Goal: Task Accomplishment & Management: Use online tool/utility

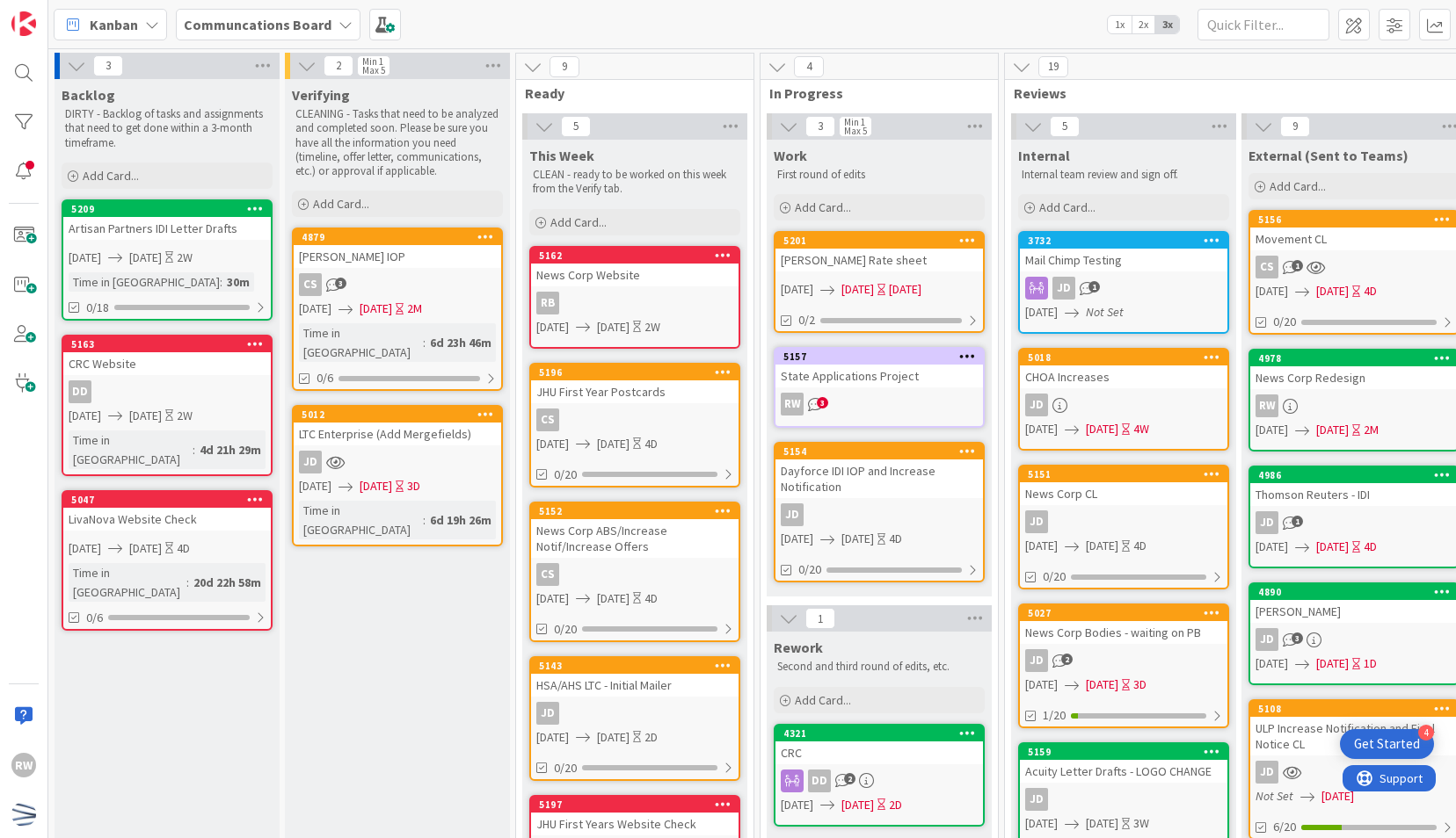
click at [757, 313] on div "4 In Progress 3 Min 1 Max 5 Work First round of edits Add Card... 5201 [PERSON_…" at bounding box center [878, 816] width 244 height 1528
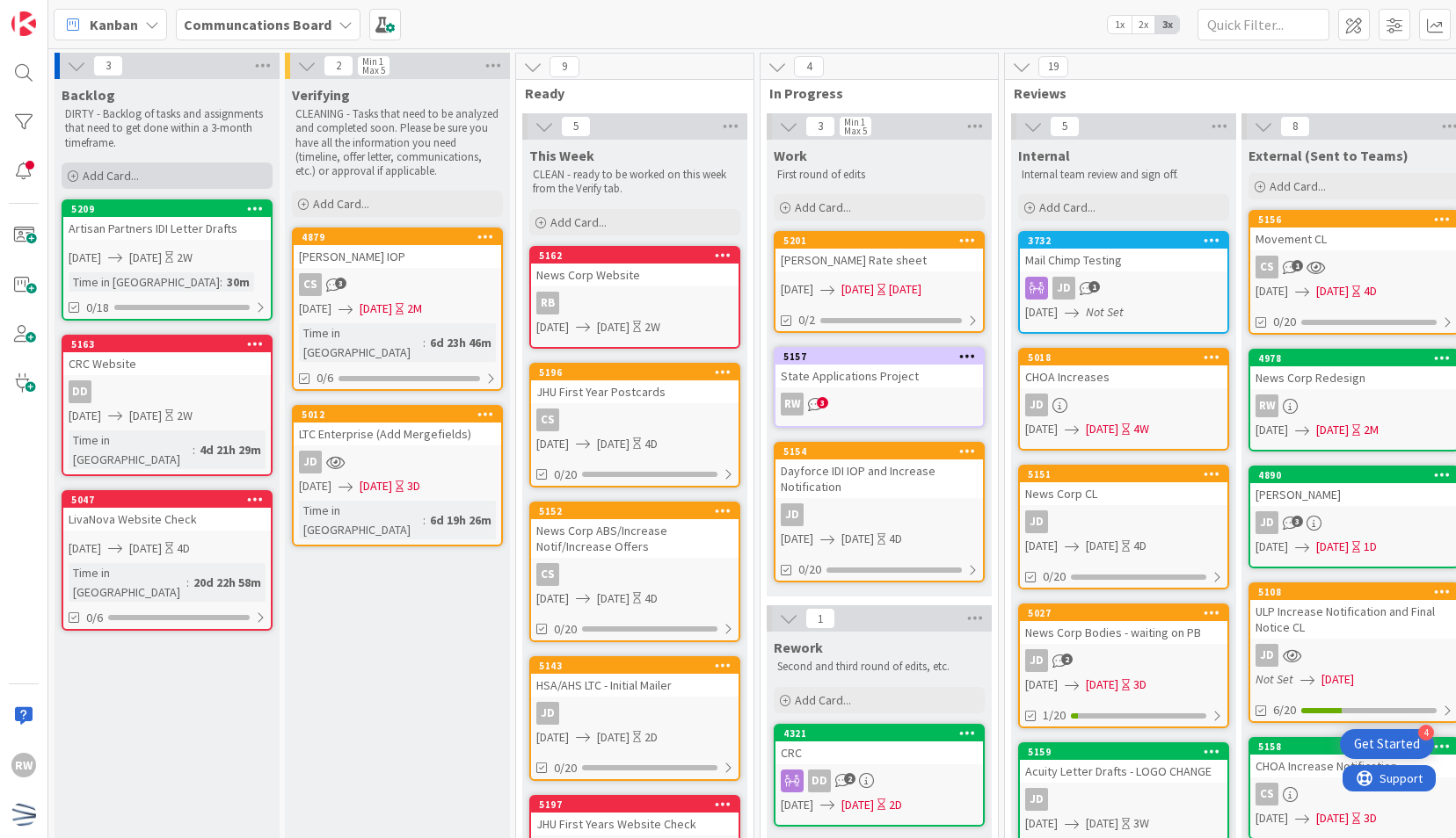
click at [192, 168] on div "Add Card..." at bounding box center [167, 176] width 211 height 27
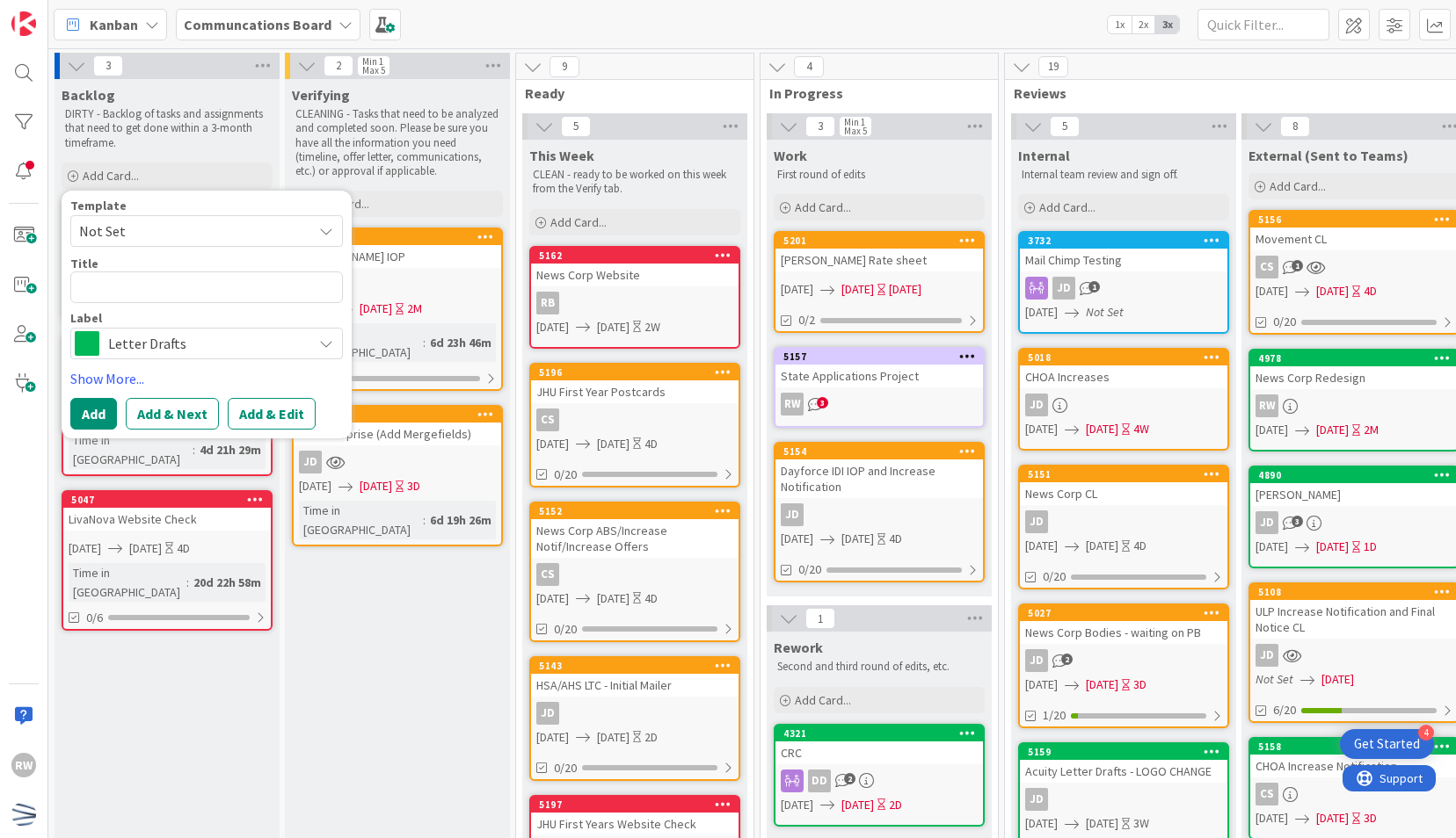
click at [202, 231] on span "Not Set" at bounding box center [189, 231] width 220 height 23
click at [192, 332] on span "Letter Drafts" at bounding box center [206, 344] width 195 height 25
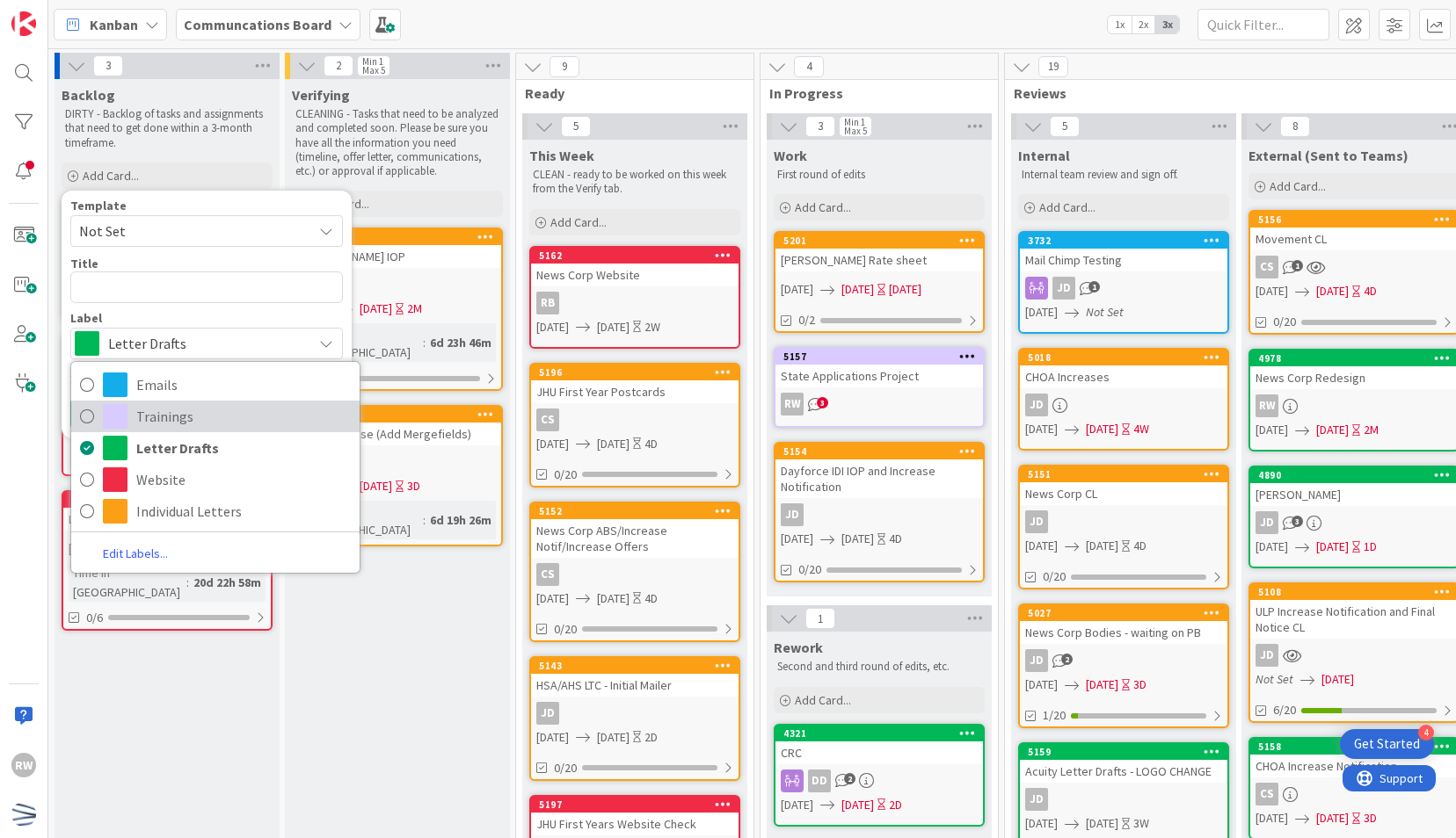
click at [176, 417] on span "Trainings" at bounding box center [244, 417] width 215 height 27
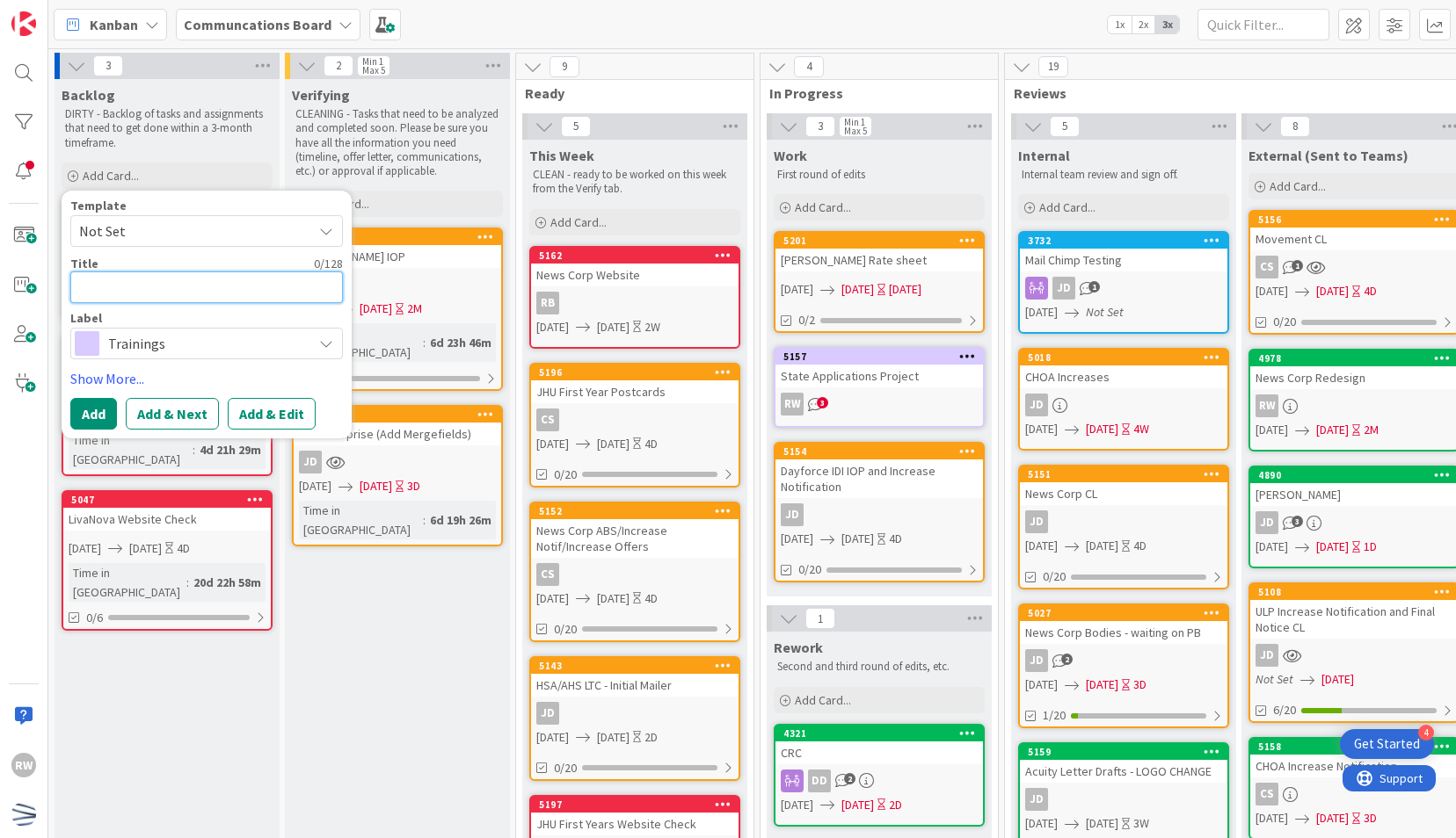
click at [184, 299] on textarea at bounding box center [206, 287] width 272 height 32
type textarea "x"
type textarea "L"
type textarea "x"
type textarea "Li"
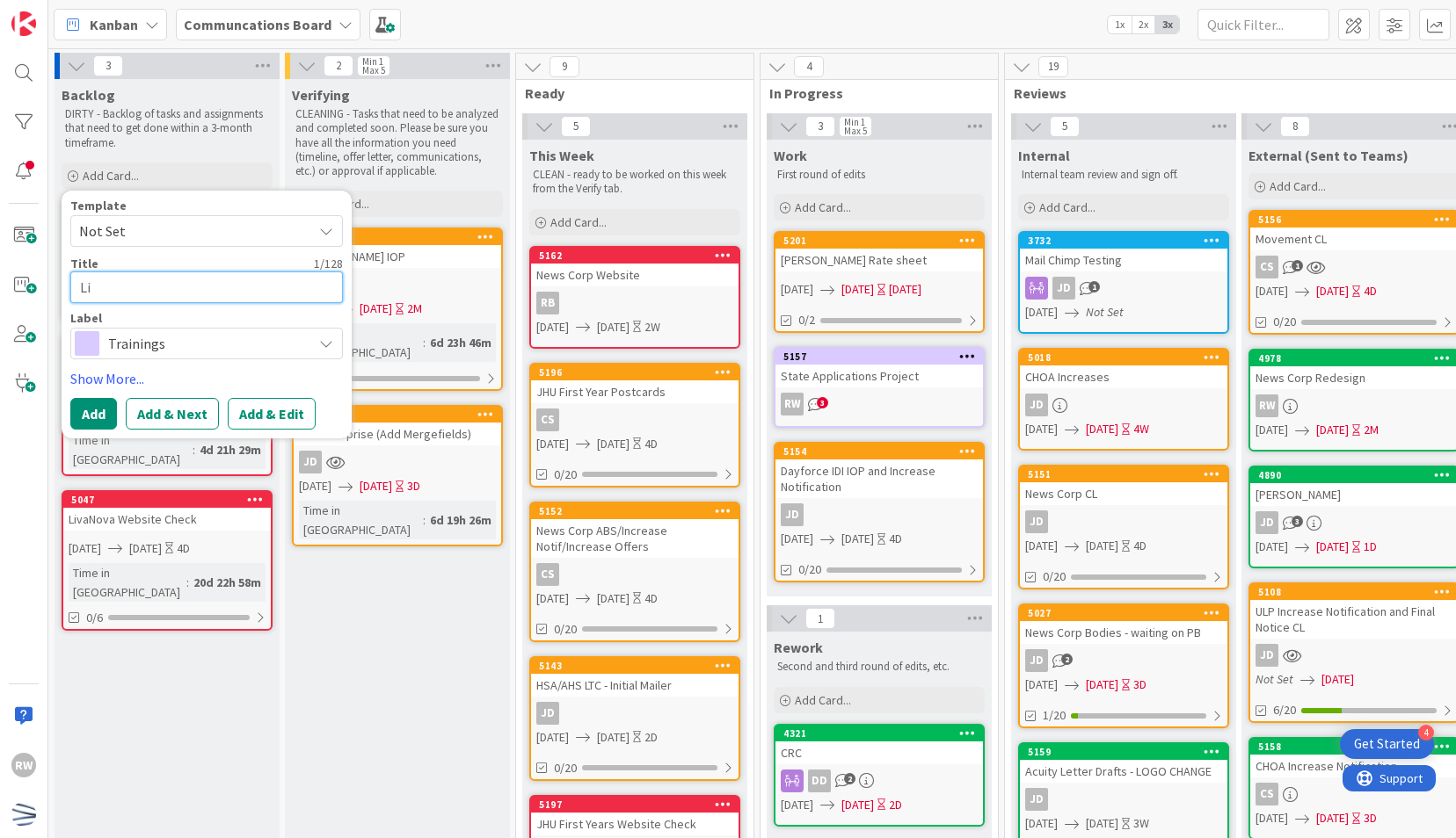
type textarea "x"
type textarea "Lis"
type textarea "x"
type textarea "List"
type textarea "x"
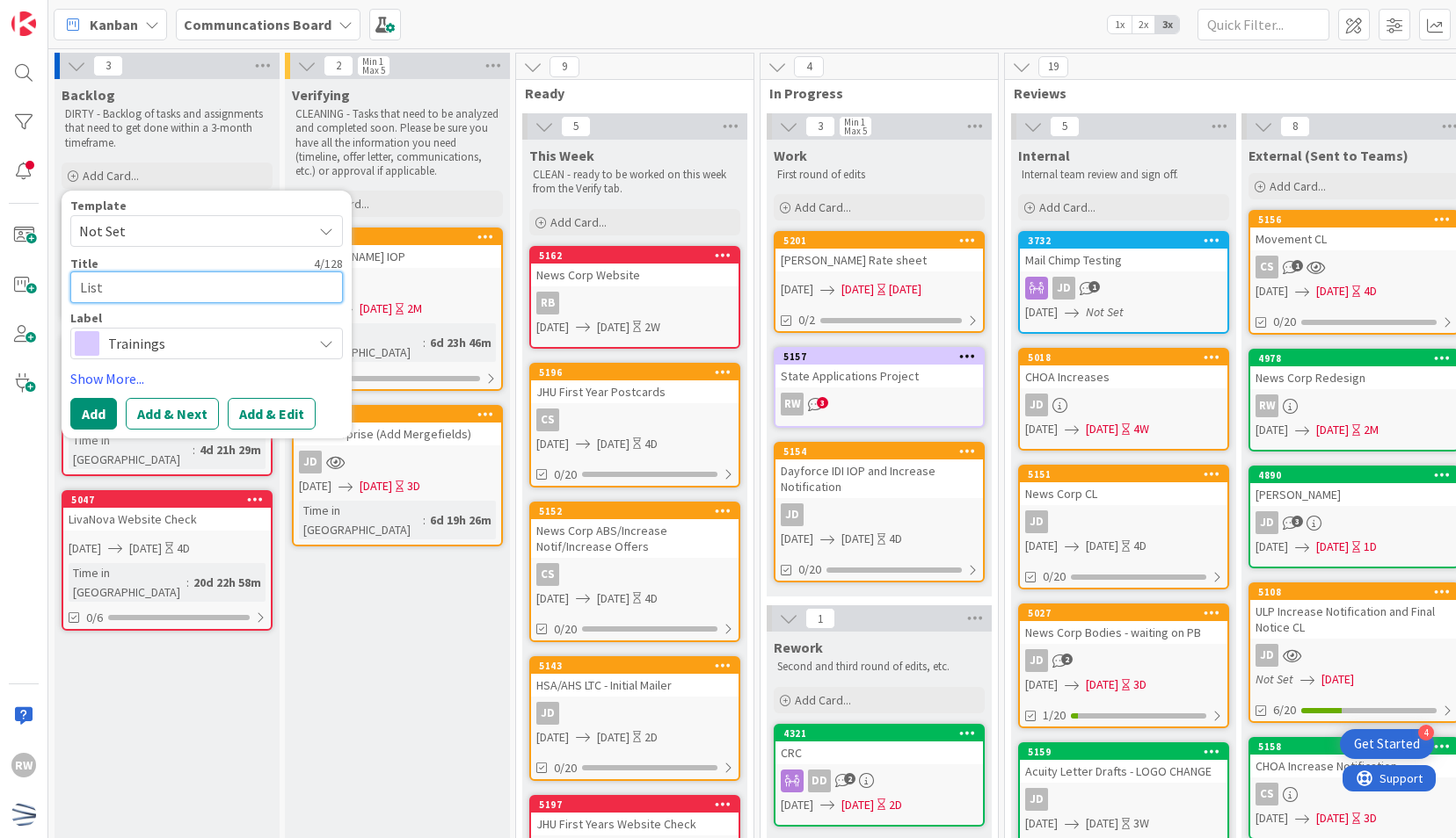
type textarea "List o"
type textarea "x"
type textarea "List of"
type textarea "x"
type textarea "List of"
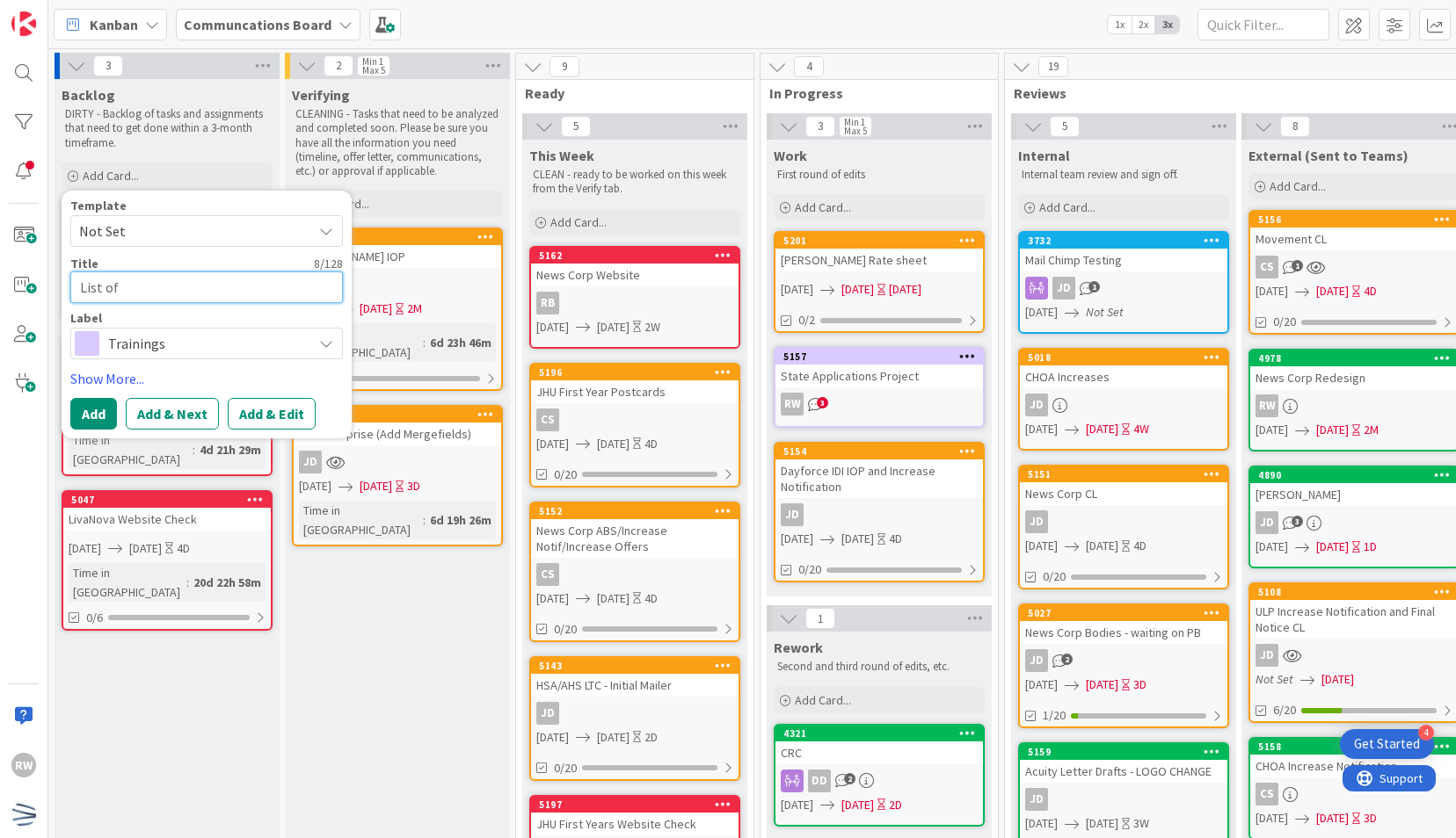
type textarea "x"
type textarea "List of L"
type textarea "x"
type textarea "List of LT"
type textarea "x"
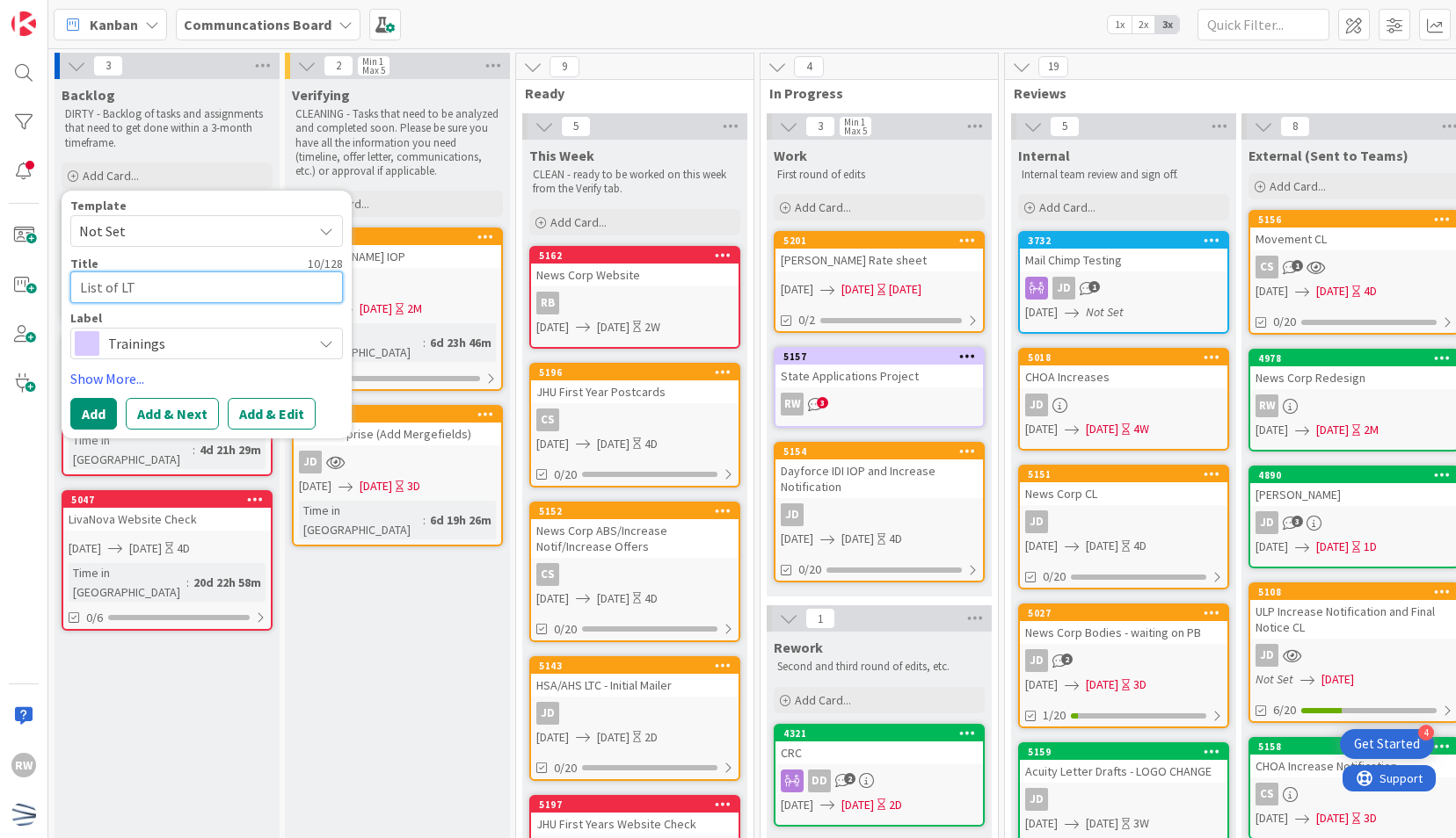
type textarea "List of LTC"
type textarea "x"
type textarea "List of LTC/"
type textarea "x"
type textarea "List of LTC/ID"
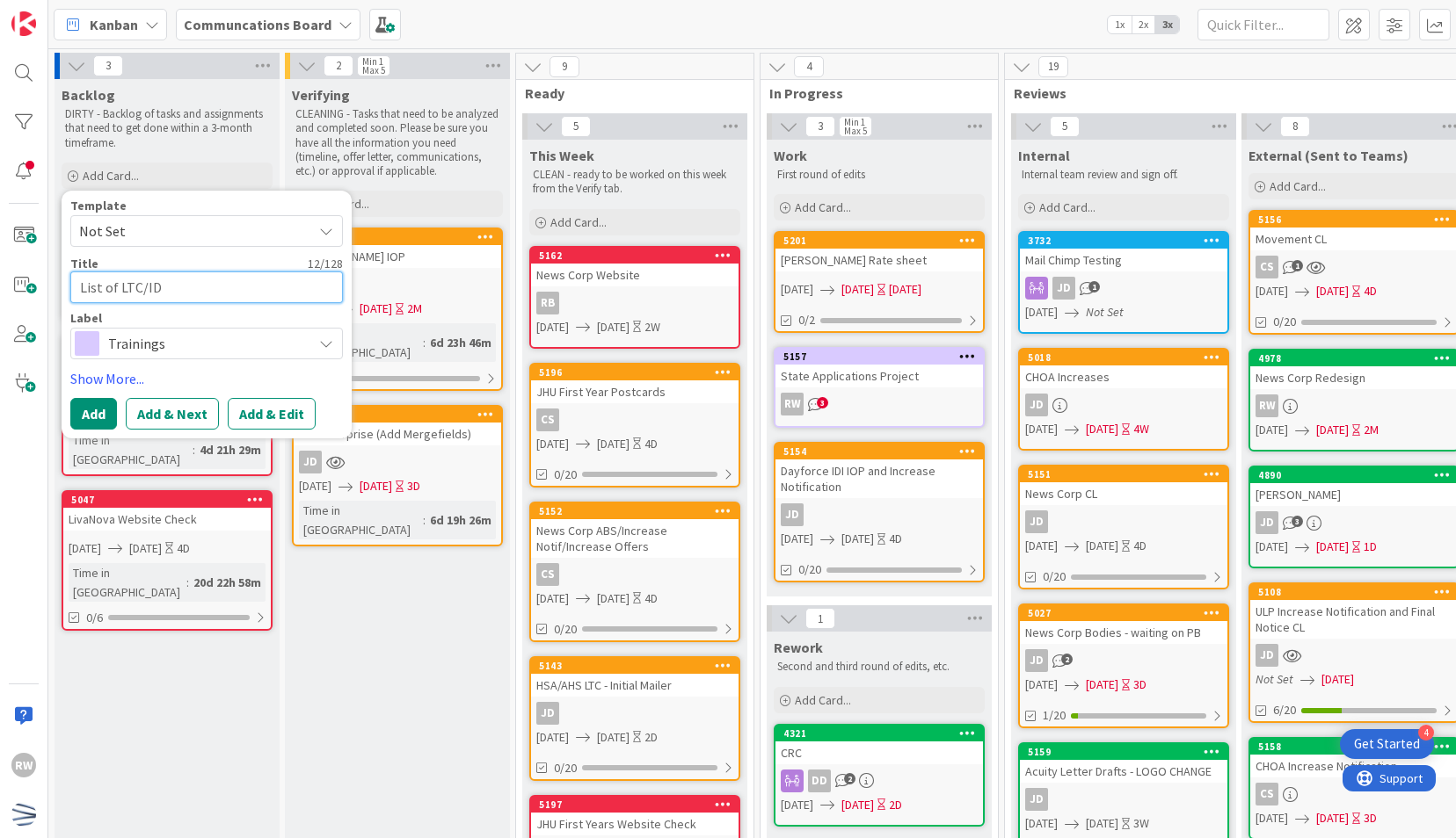
type textarea "x"
type textarea "List of LTC/IDI"
type textarea "x"
type textarea "List of LTC/IDI"
type textarea "x"
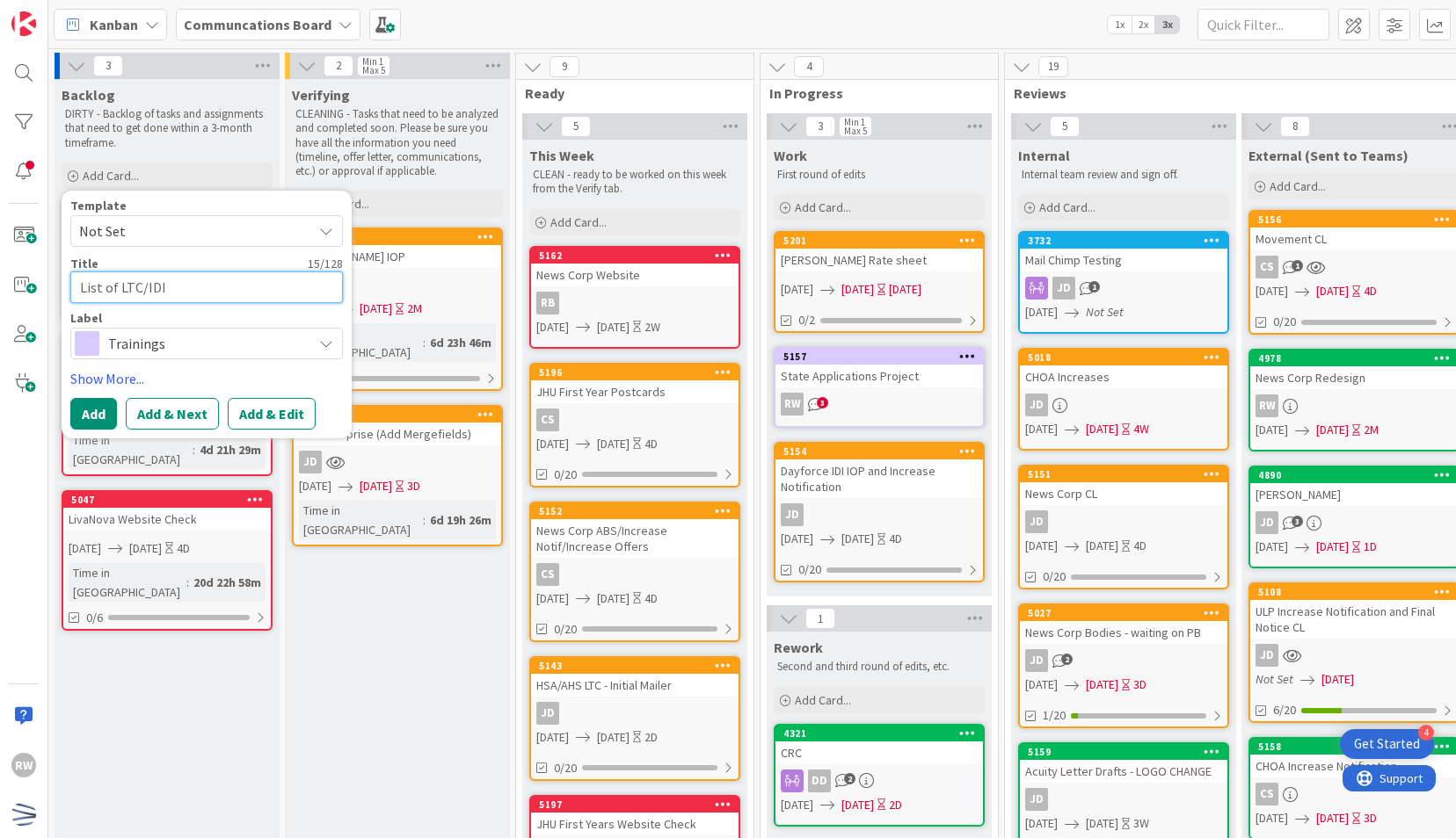
type textarea "List of LTC/IDI P"
type textarea "x"
type textarea "List of LTC/IDI Pa"
type textarea "x"
type textarea "List of LTC/IDI Pay"
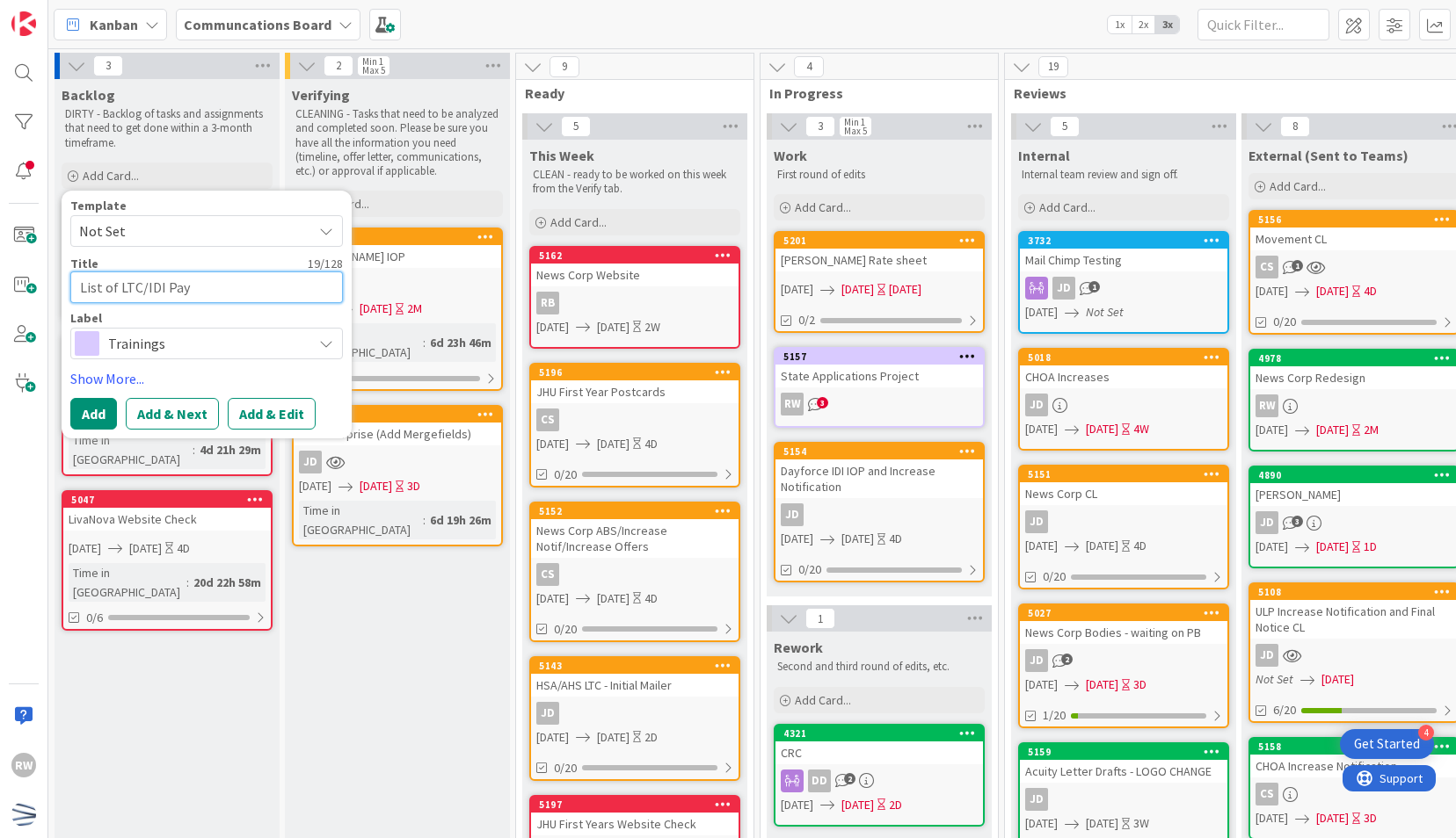
type textarea "x"
type textarea "List of LTC/IDI Pay"
type textarea "x"
type textarea "List of LTC/IDI Pay M"
type textarea "x"
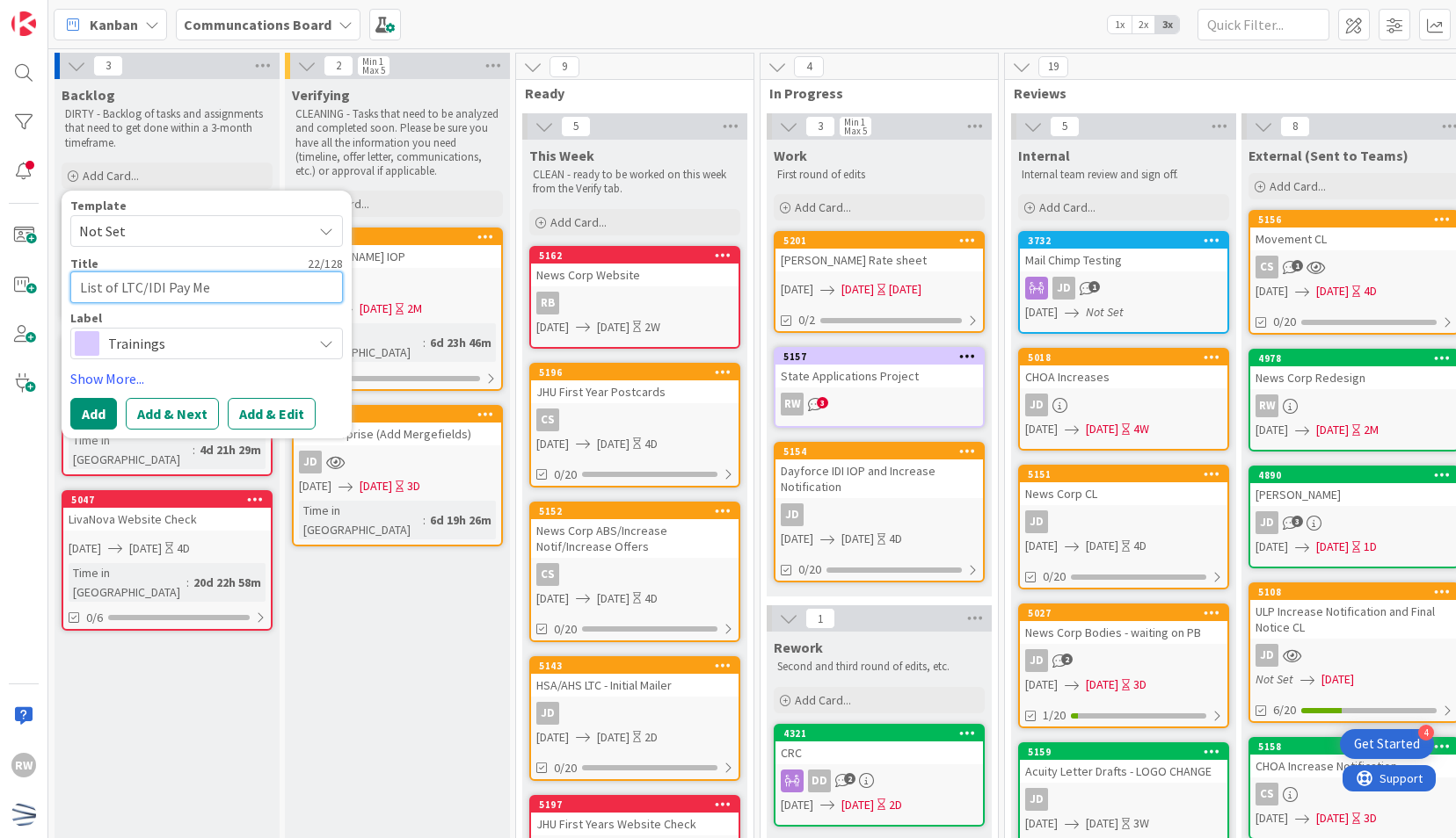
type textarea "List of LTC/IDI Pay Men"
type textarea "x"
type textarea "List of LTC/IDI Pay Ment"
type textarea "x"
type textarea "List of LTC/IDI Pay Menti"
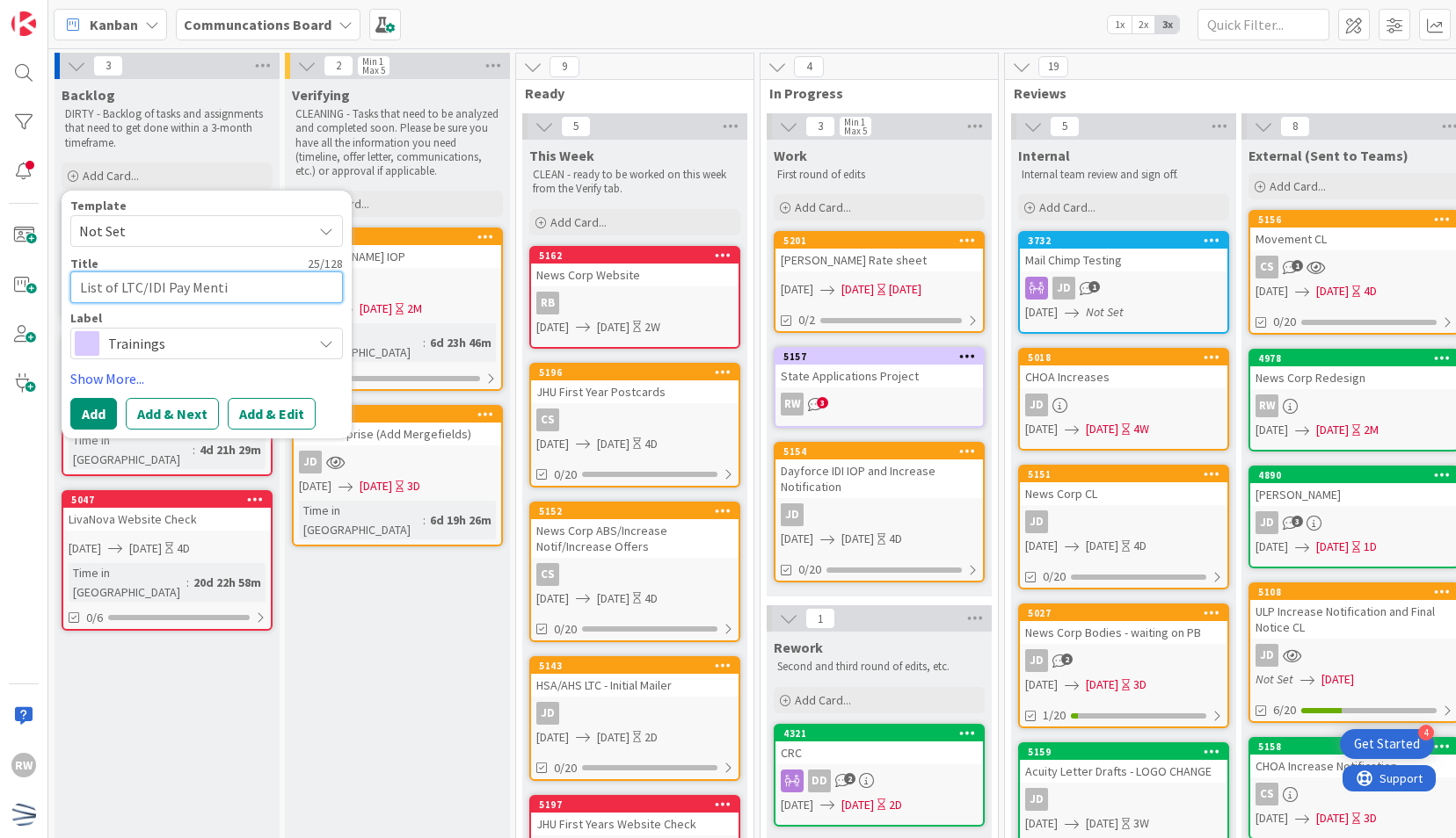
type textarea "x"
type textarea "List of LTC/IDI Pay Mentio"
type textarea "x"
type textarea "List of LTC/IDI Pay Mentions"
type textarea "x"
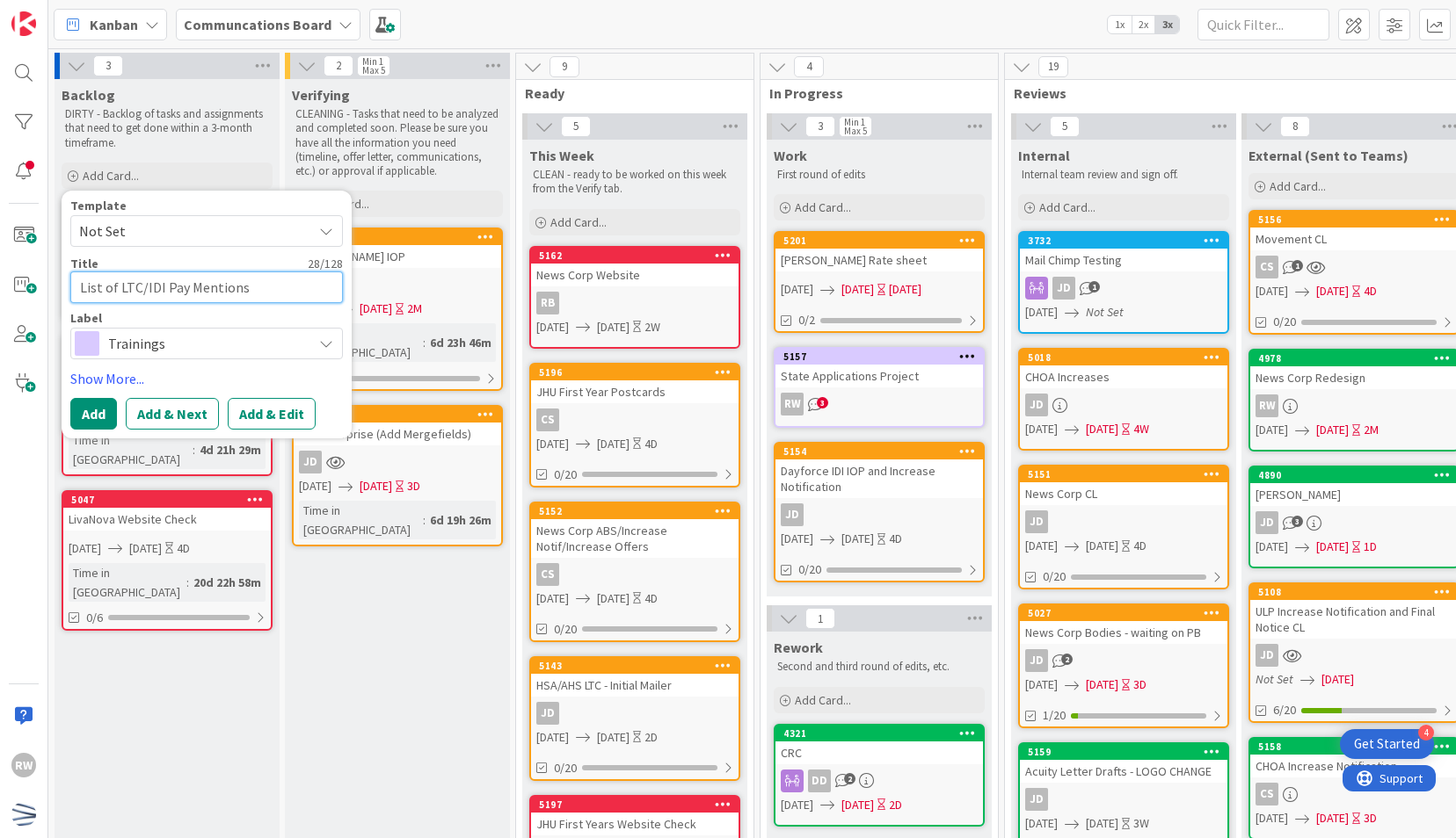
type textarea "List of LTC/IDI Pay Mentions"
drag, startPoint x: 300, startPoint y: 282, endPoint x: 197, endPoint y: 279, distance: 103.0
click at [197, 279] on textarea "List of LTC/IDI Pay Mentions" at bounding box center [206, 287] width 272 height 32
type textarea "x"
type textarea "List of LTC/IDI Pay Mod"
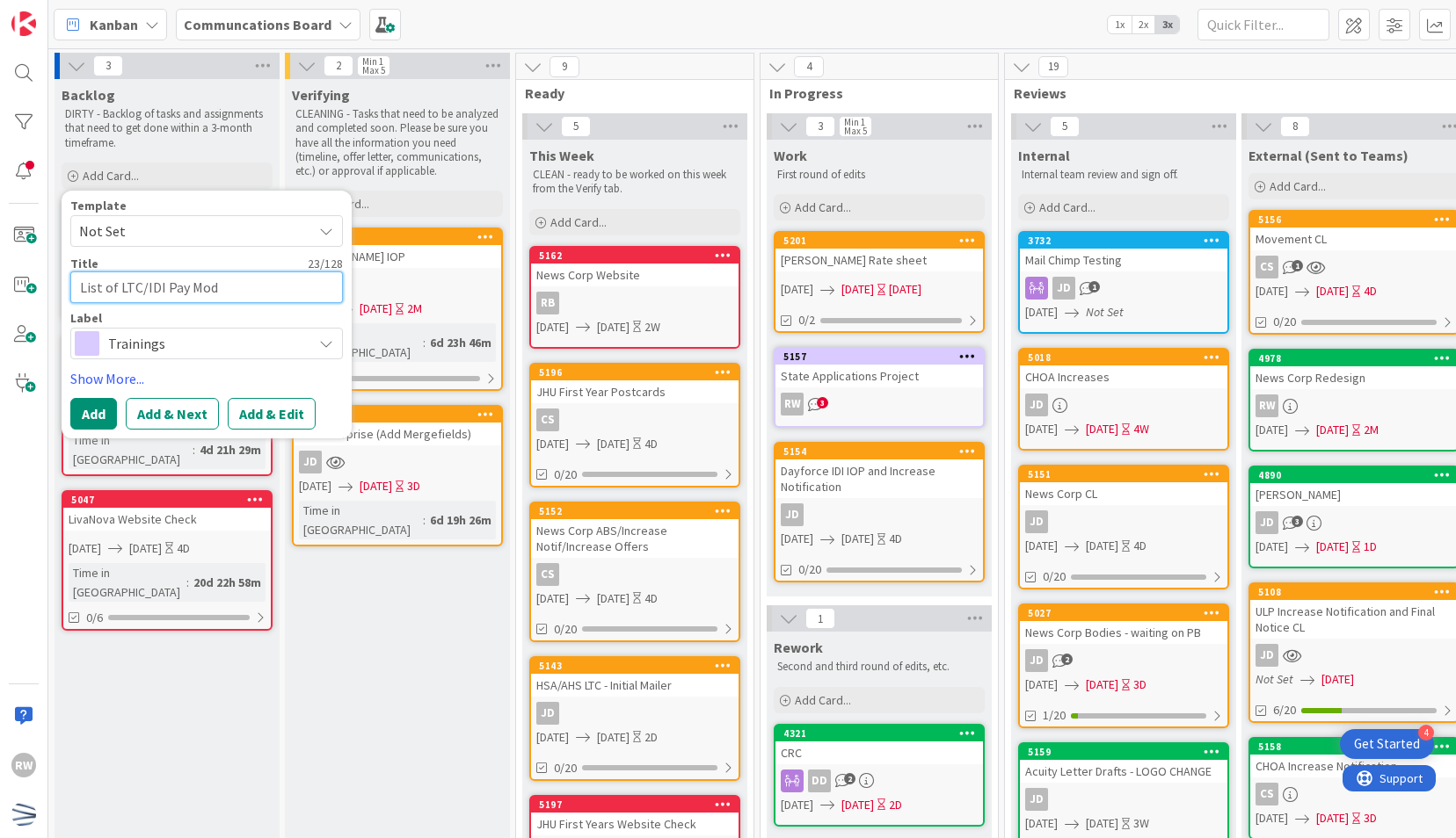
type textarea "x"
type textarea "List of LTC/IDI Pay Mode"
type textarea "x"
type textarea "List of LTC/IDI Pay Modes"
click at [107, 410] on button "Add" at bounding box center [93, 414] width 47 height 32
